Goal: Use online tool/utility: Utilize a website feature to perform a specific function

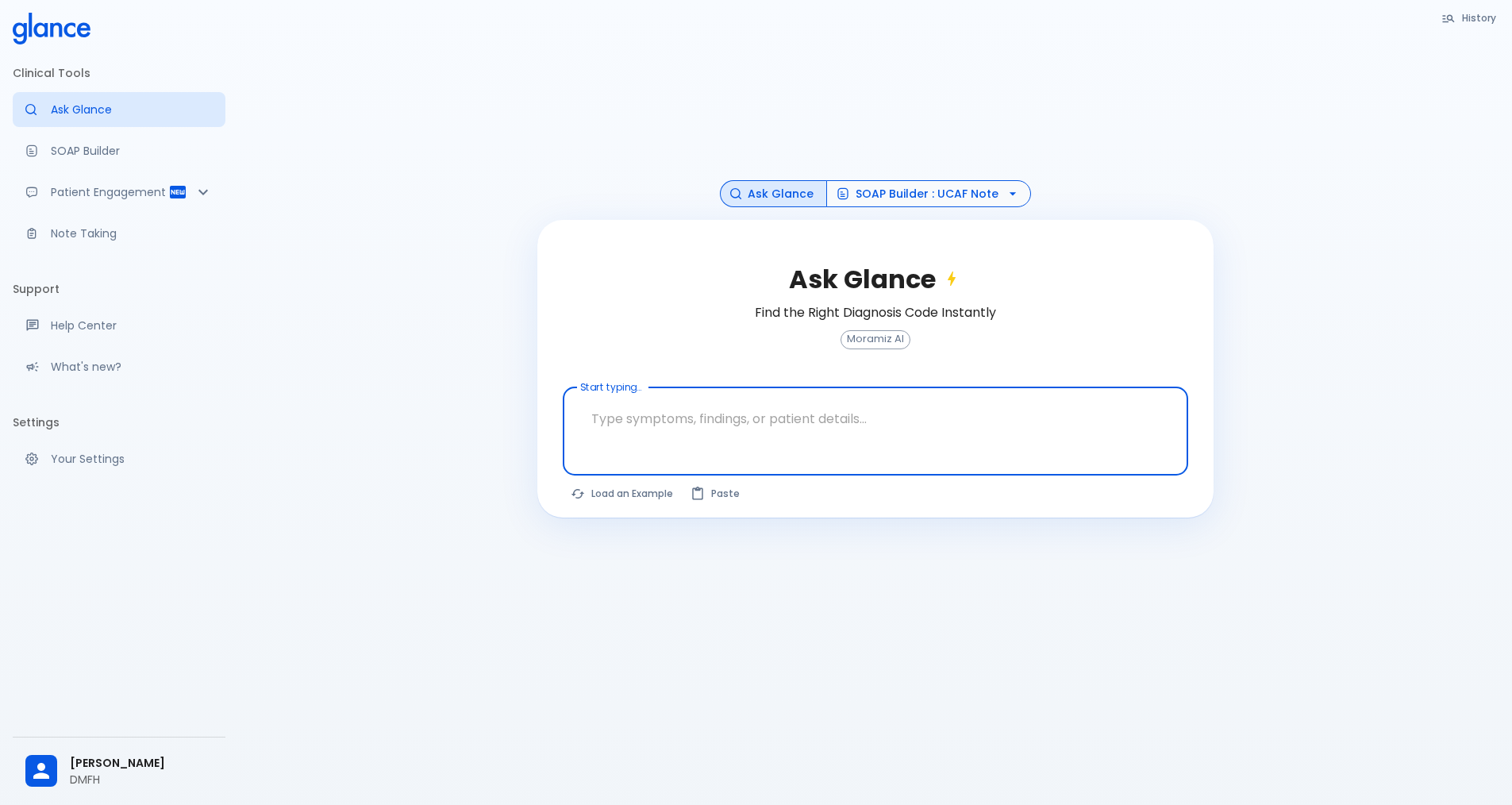
click at [737, 198] on button "SOAP Builder : UCAF Note" at bounding box center [928, 194] width 205 height 28
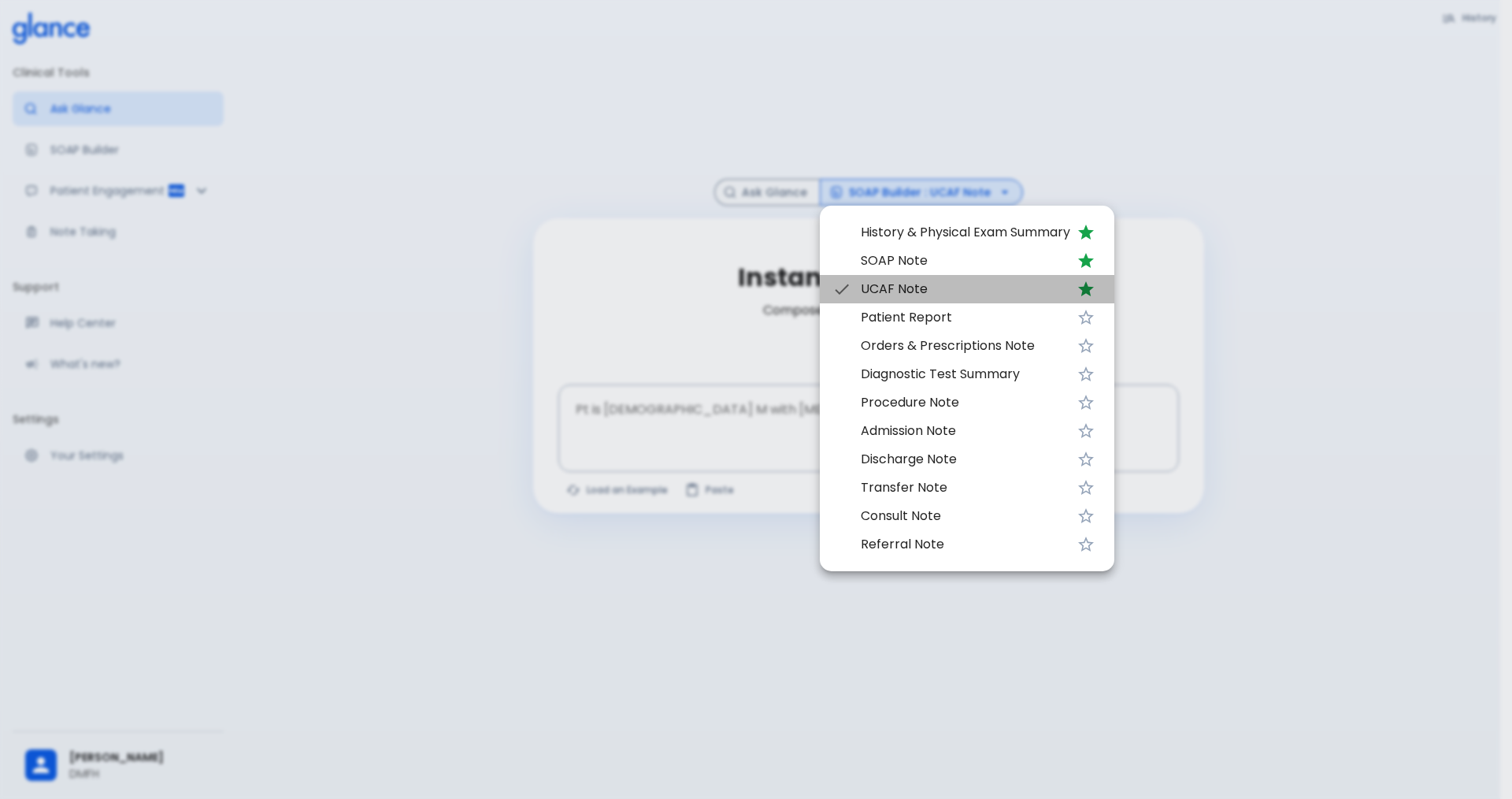
click at [731, 285] on span "UCAF Note" at bounding box center [966, 289] width 209 height 19
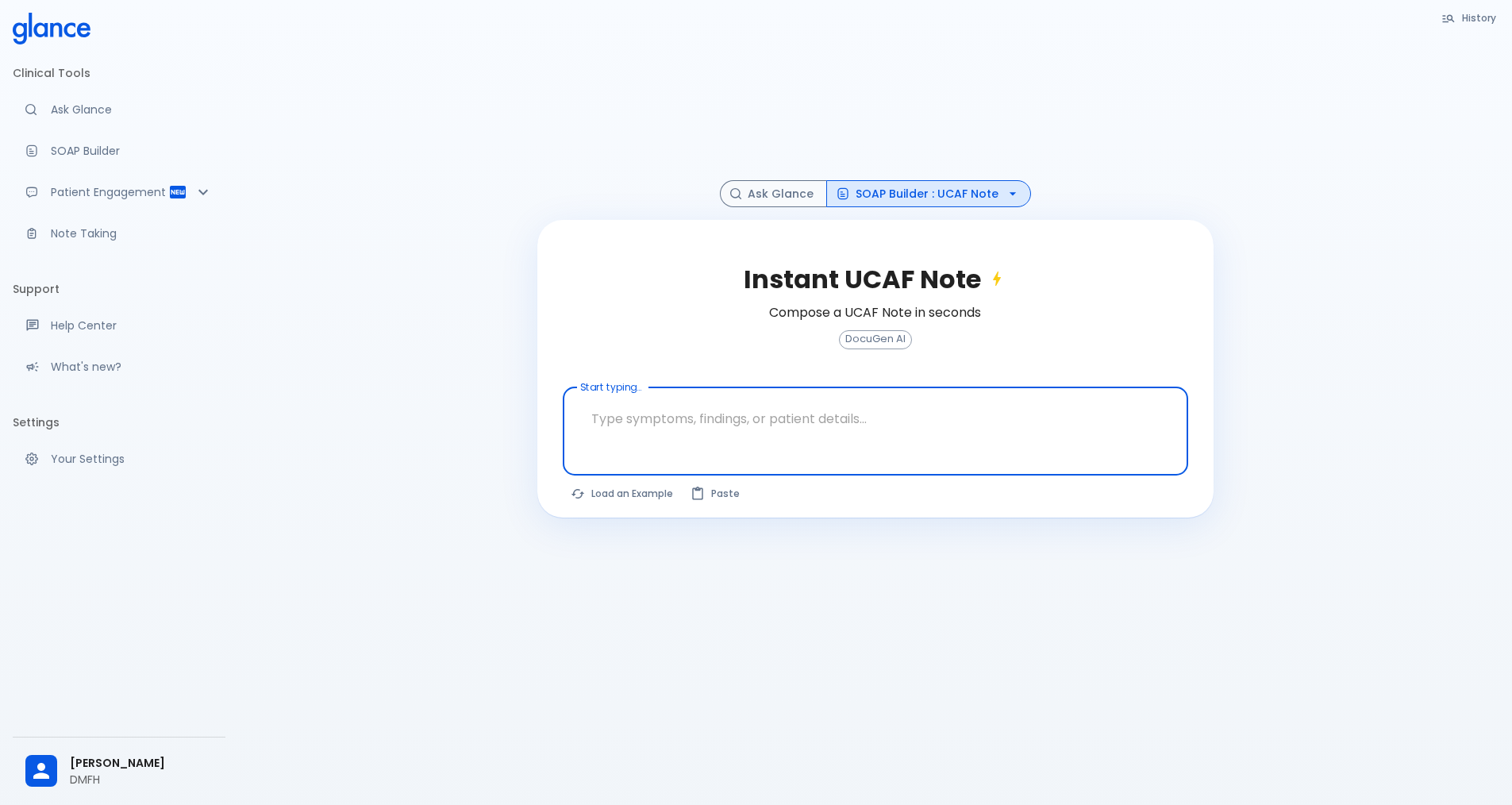
click at [596, 415] on textarea "Start typing..." at bounding box center [874, 419] width 603 height 50
type textarea "39 [DEMOGRAPHIC_DATA] RA pt , in remission under mediaction"
click at [737, 505] on button "Compose a Note" at bounding box center [1120, 496] width 137 height 29
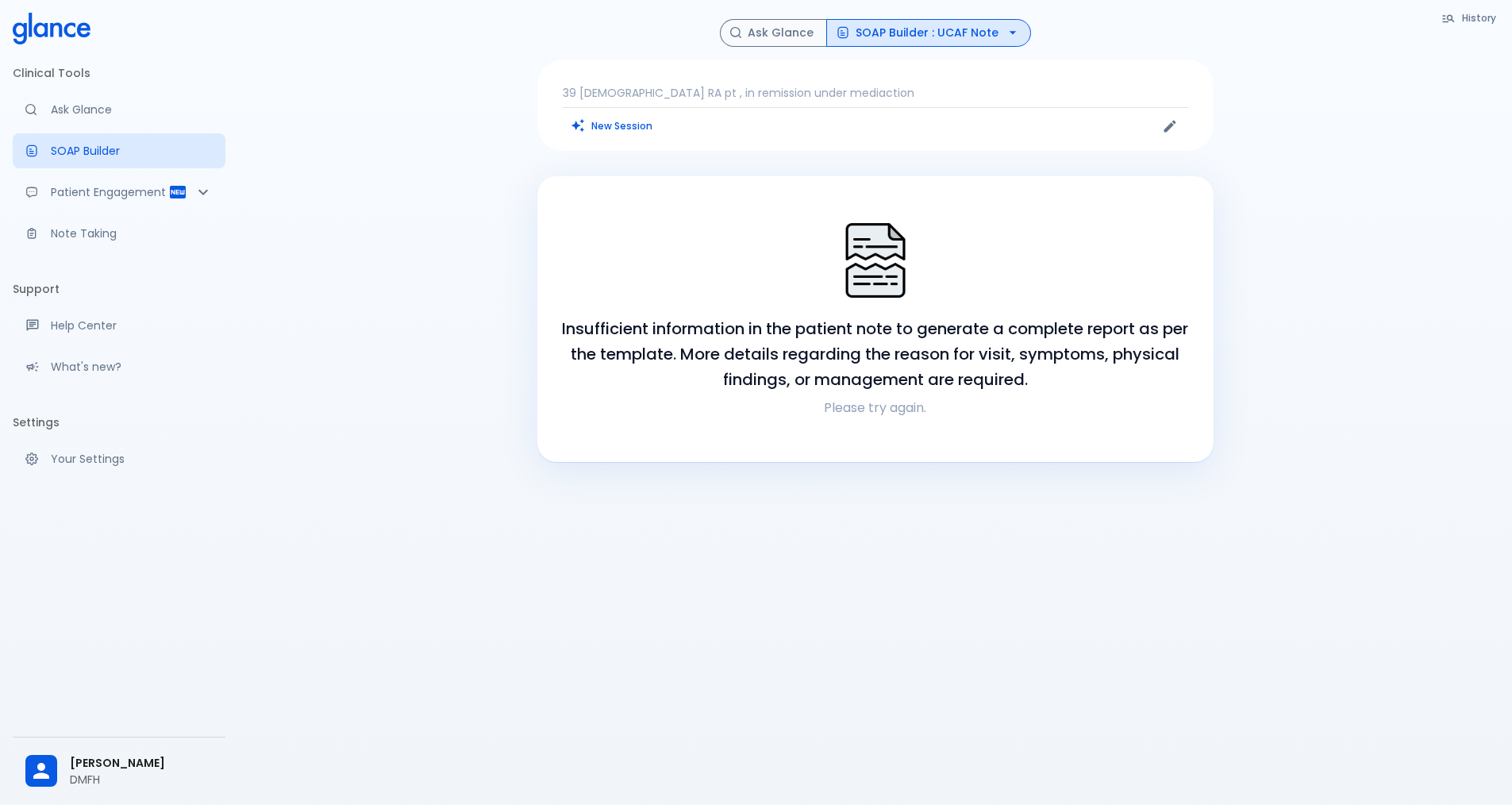
click at [737, 409] on p "Please try again." at bounding box center [875, 408] width 638 height 19
click at [737, 94] on p "39 [DEMOGRAPHIC_DATA] RA pt , in remission under mediaction" at bounding box center [875, 92] width 625 height 16
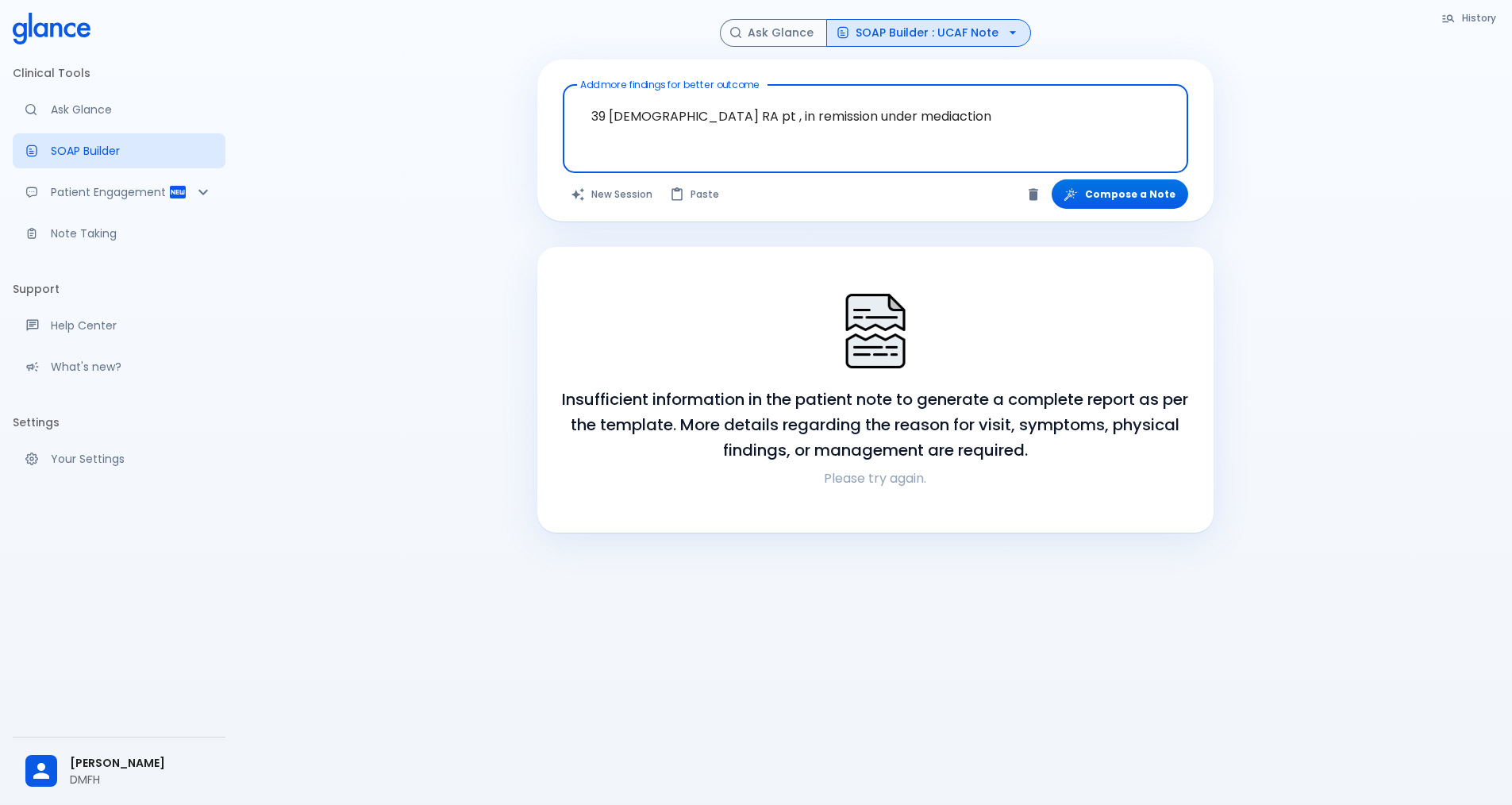
click at [737, 128] on textarea "39 [DEMOGRAPHIC_DATA] RA pt , in remission under mediaction" at bounding box center [874, 116] width 603 height 50
click at [0, 0] on span "medication" at bounding box center [0, 0] width 0 height 0
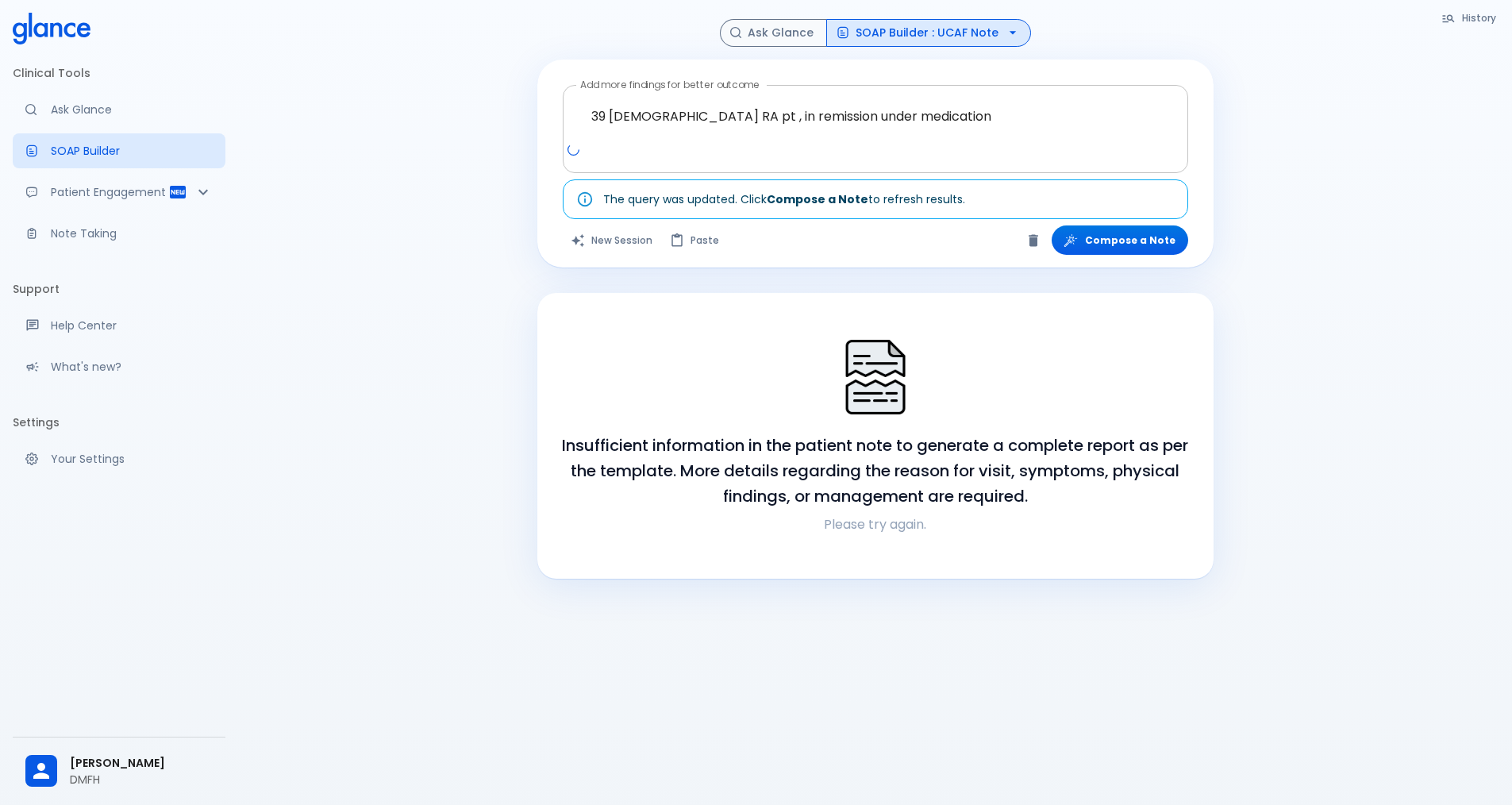
click at [737, 158] on div at bounding box center [877, 156] width 619 height 28
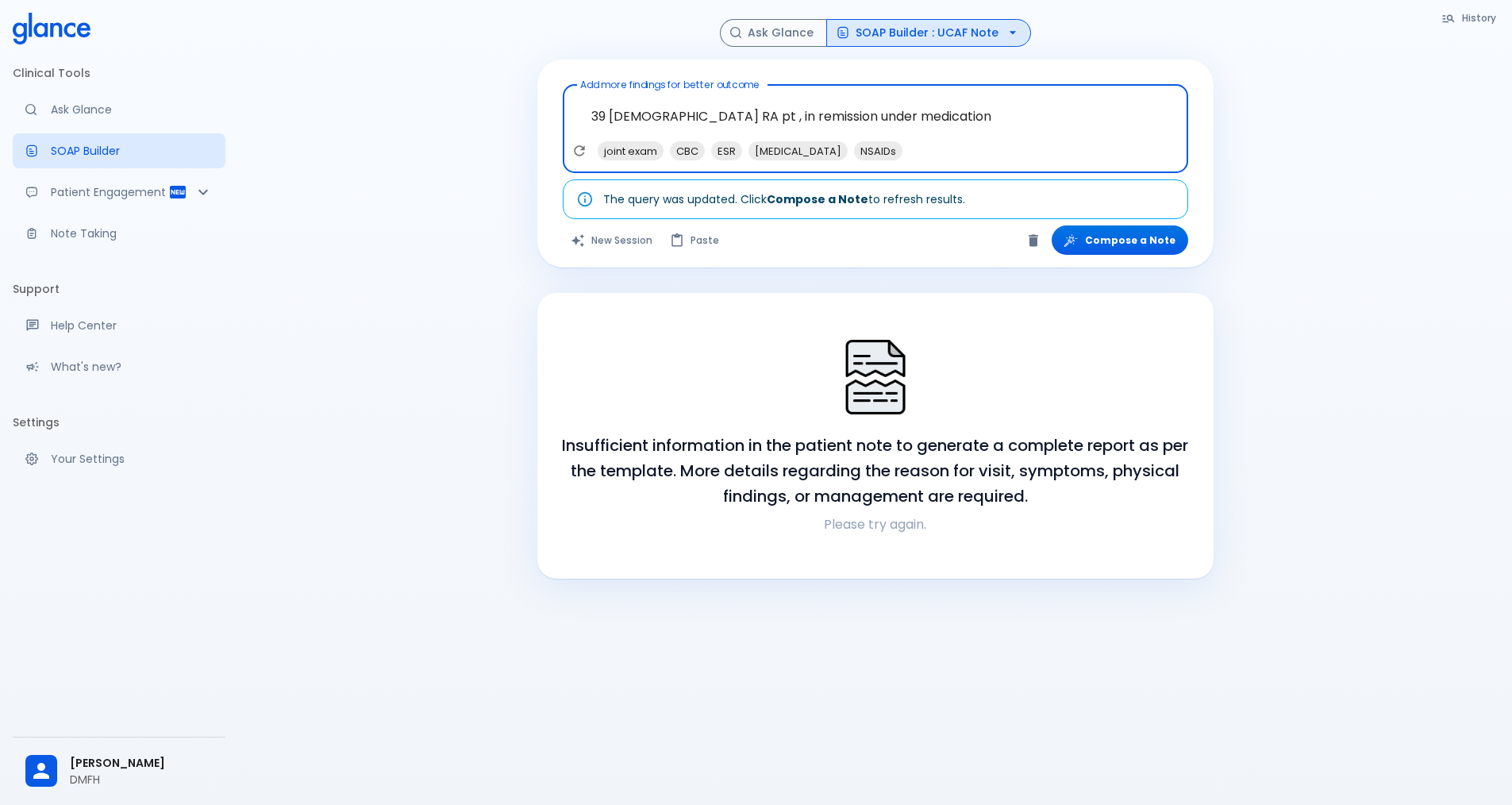
click at [737, 121] on textarea "39 [DEMOGRAPHIC_DATA] RA pt , in remission under medication" at bounding box center [874, 116] width 603 height 50
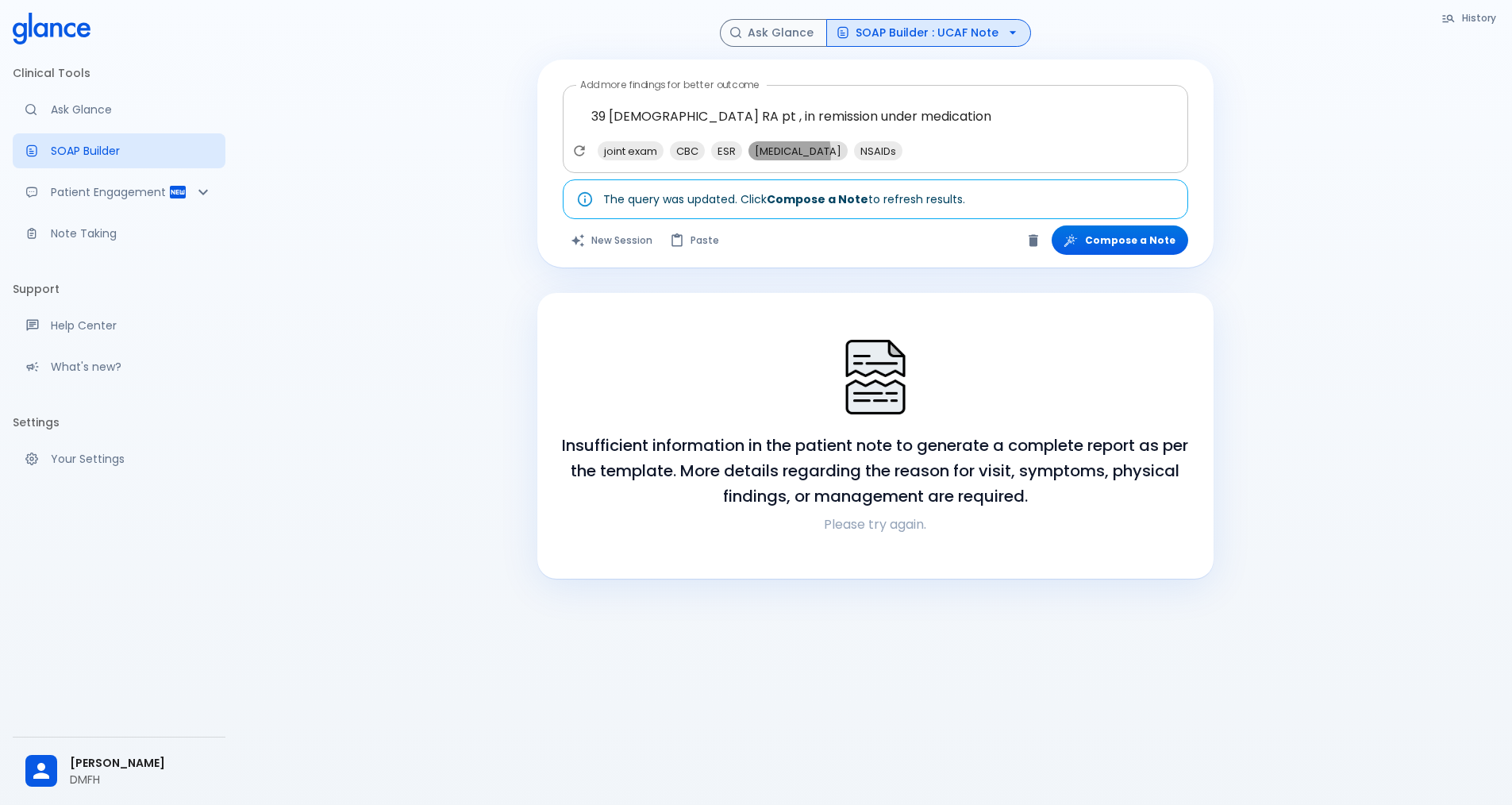
click at [737, 153] on span "[MEDICAL_DATA]" at bounding box center [797, 151] width 99 height 18
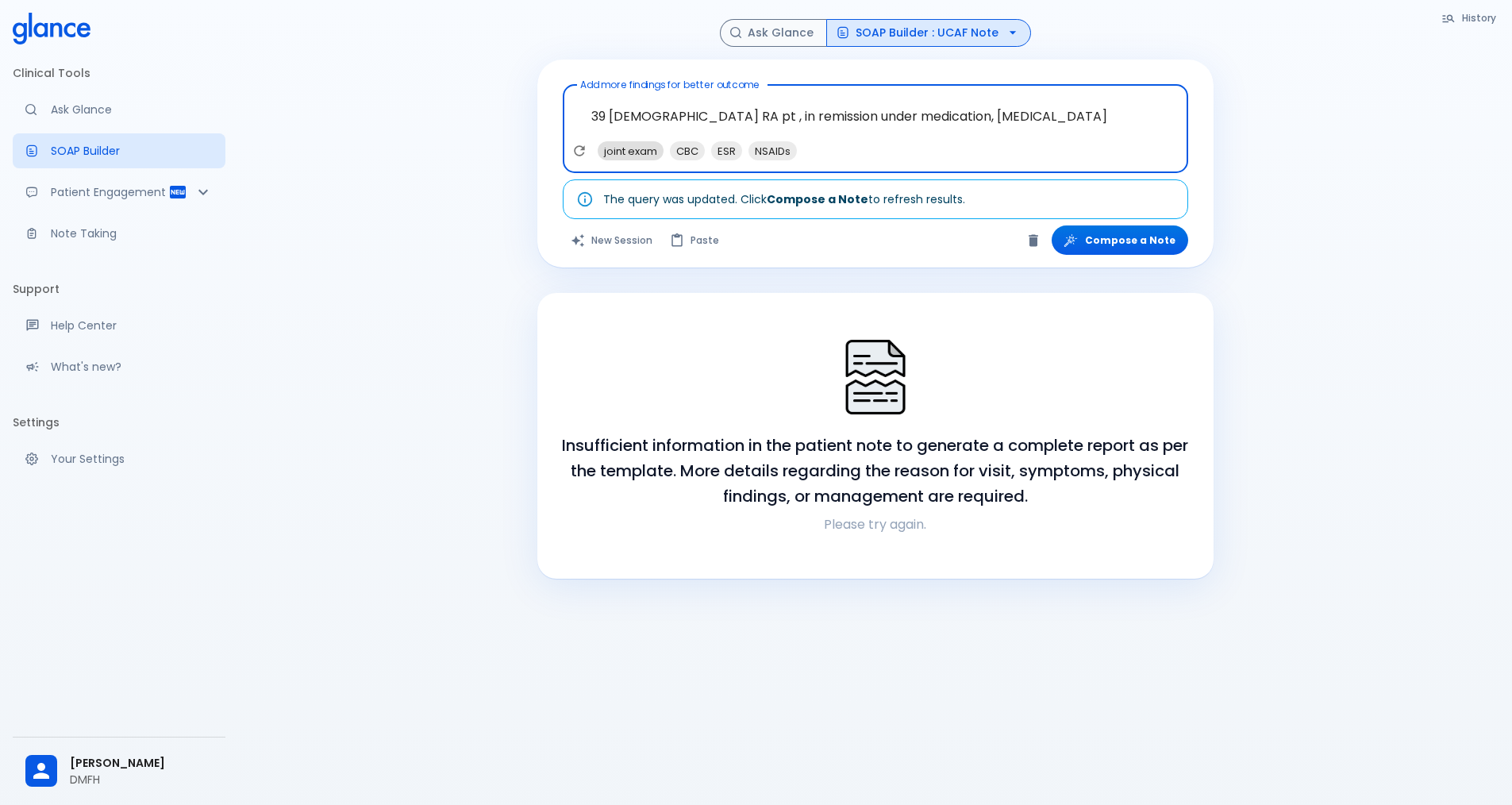
click at [638, 156] on span "joint exam" at bounding box center [629, 151] width 65 height 18
click at [647, 151] on span "ESR" at bounding box center [654, 151] width 31 height 18
type textarea "39 [DEMOGRAPHIC_DATA] RA pt , in remission under medication, [MEDICAL_DATA], jo…"
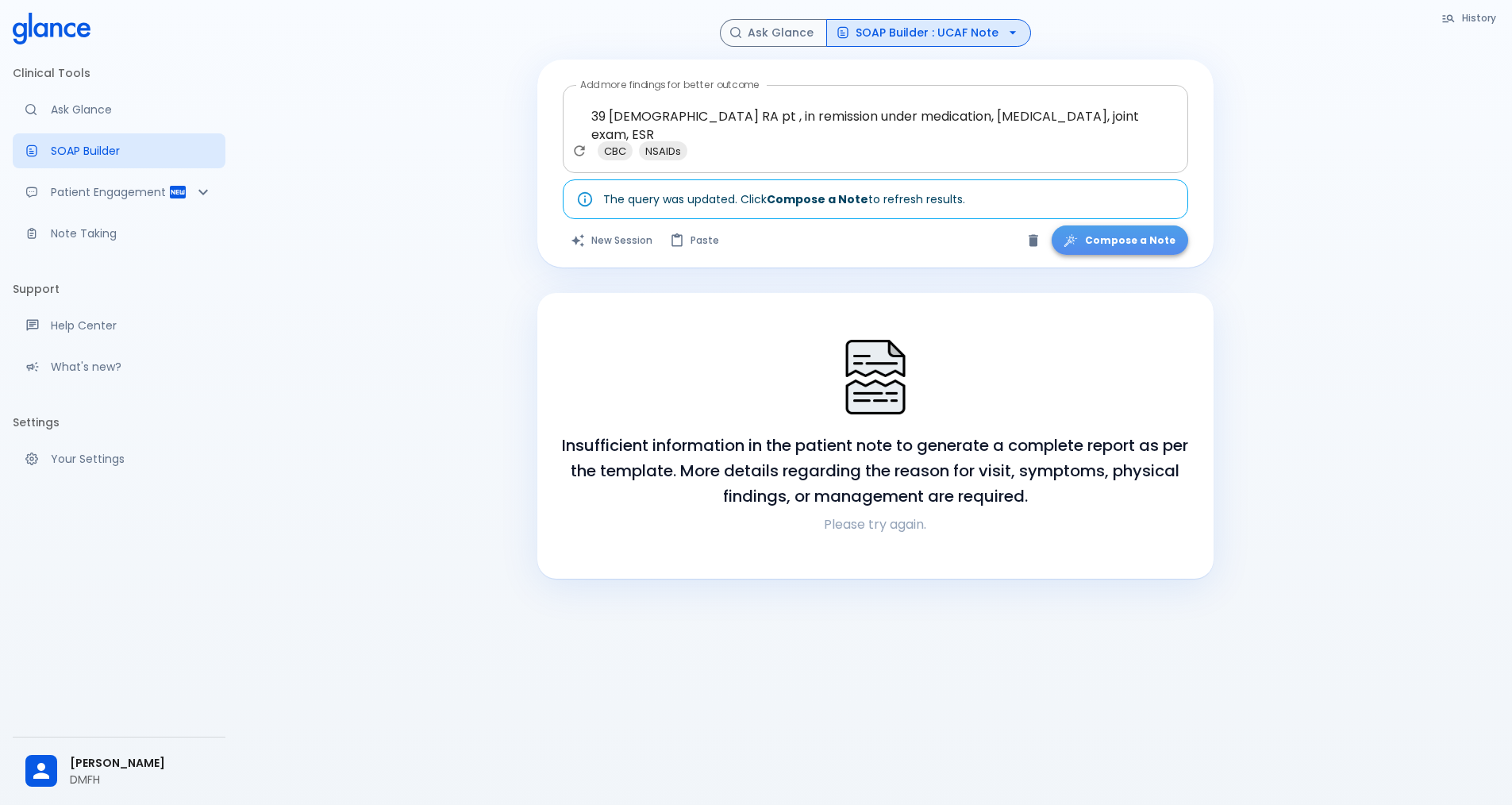
click at [737, 249] on button "Compose a Note" at bounding box center [1120, 239] width 137 height 29
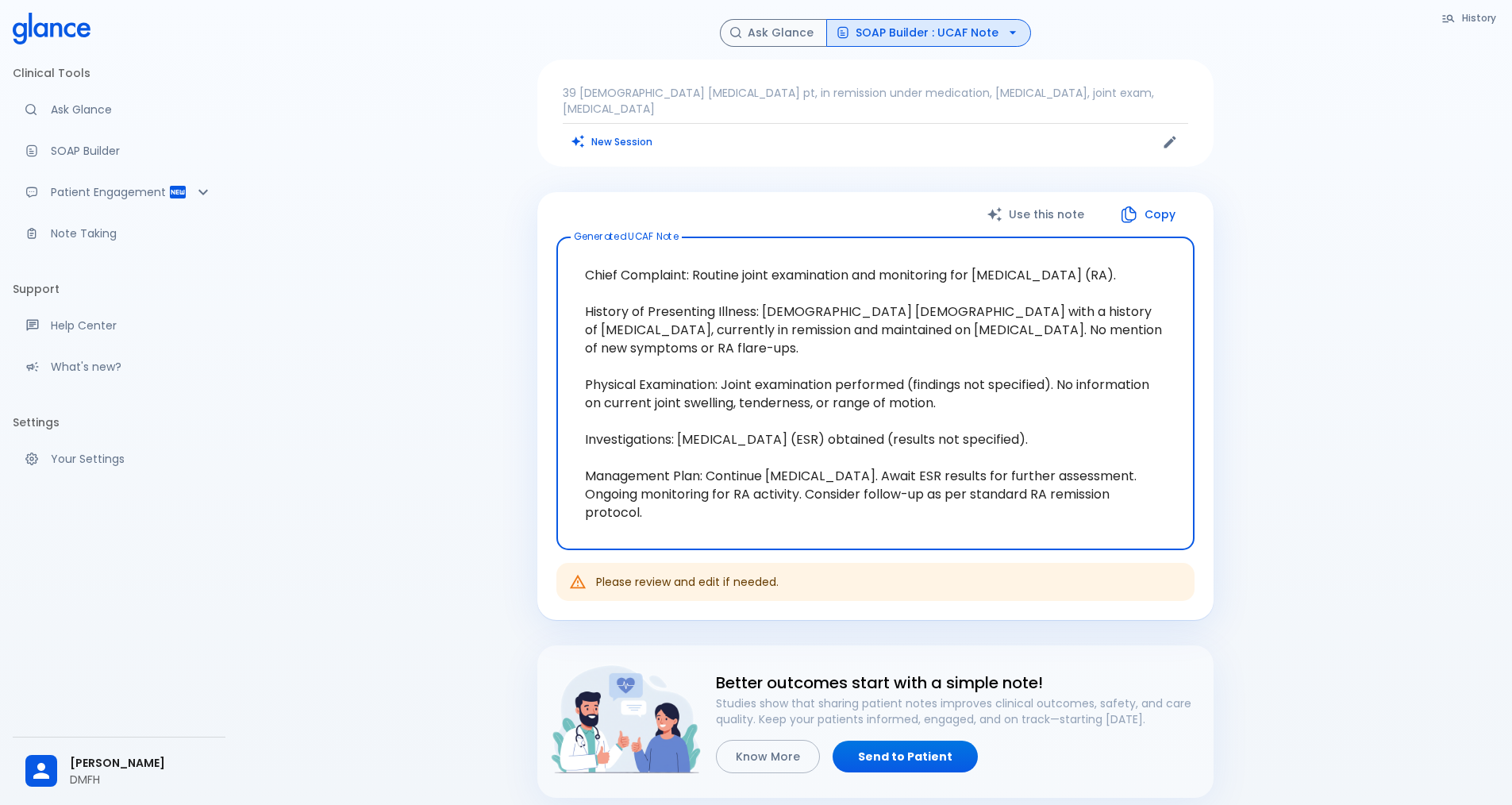
click at [715, 348] on textarea "Chief Complaint: Routine joint examination and monitoring for [MEDICAL_DATA] (R…" at bounding box center [875, 393] width 616 height 288
click at [681, 355] on textarea "Chief Complaint: Routine joint examination and monitoring for [MEDICAL_DATA] (R…" at bounding box center [875, 393] width 616 height 288
drag, startPoint x: 649, startPoint y: 354, endPoint x: 761, endPoint y: 316, distance: 118.3
click at [737, 316] on textarea "Chief Complaint: Routine joint examination and monitoring for [MEDICAL_DATA] (R…" at bounding box center [875, 393] width 616 height 288
click at [638, 145] on button "New Session" at bounding box center [612, 141] width 99 height 23
